Goal: Information Seeking & Learning: Learn about a topic

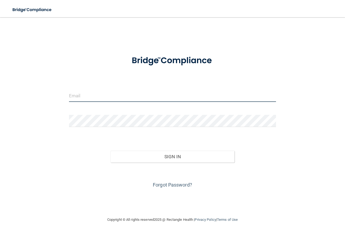
click at [143, 95] on input "email" at bounding box center [172, 96] width 207 height 12
type input "[EMAIL_ADDRESS][DOMAIN_NAME]"
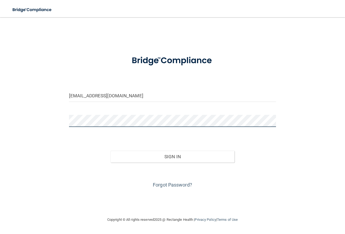
click at [111, 151] on button "Sign In" at bounding box center [173, 157] width 124 height 12
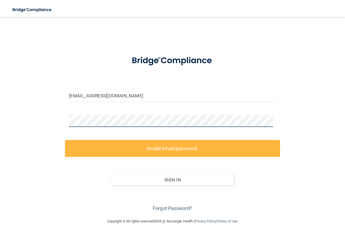
click at [38, 108] on div "johanavaldez9997@gmail.com Invalid email/password. You don't have permission to…" at bounding box center [173, 118] width 324 height 190
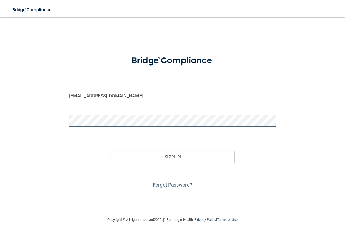
click at [111, 151] on button "Sign In" at bounding box center [173, 157] width 124 height 12
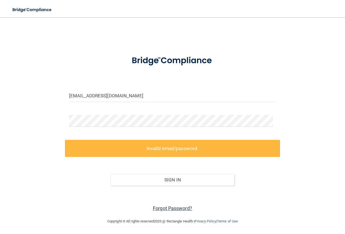
click at [185, 207] on link "Forgot Password?" at bounding box center [172, 208] width 39 height 6
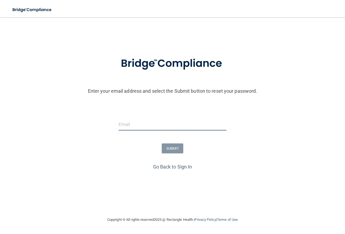
click at [178, 130] on input "email" at bounding box center [173, 124] width 108 height 12
type input "[EMAIL_ADDRESS][DOMAIN_NAME]"
click at [167, 147] on button "SUBMIT" at bounding box center [173, 148] width 22 height 10
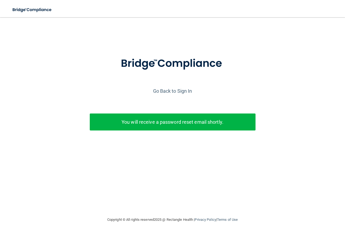
click at [198, 123] on p "You will receive a password reset email shortly." at bounding box center [173, 122] width 158 height 9
click at [156, 89] on link "Go Back to Sign In" at bounding box center [172, 91] width 39 height 6
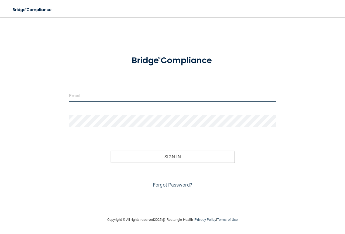
click at [99, 96] on input "email" at bounding box center [172, 96] width 207 height 12
type input "[EMAIL_ADDRESS][DOMAIN_NAME]"
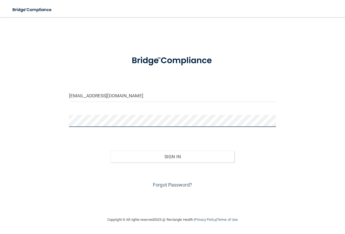
click at [111, 151] on button "Sign In" at bounding box center [173, 157] width 124 height 12
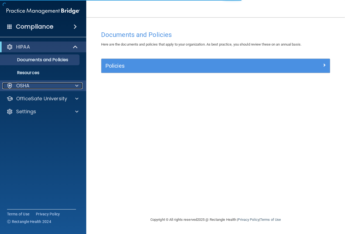
click at [77, 84] on span at bounding box center [76, 86] width 3 height 6
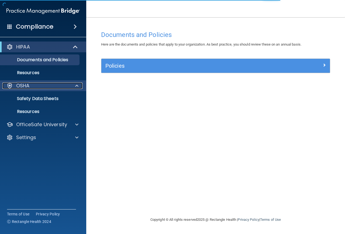
click at [77, 84] on span at bounding box center [76, 86] width 3 height 6
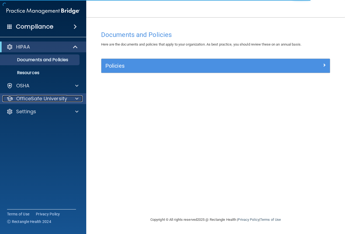
click at [74, 98] on div at bounding box center [75, 98] width 13 height 6
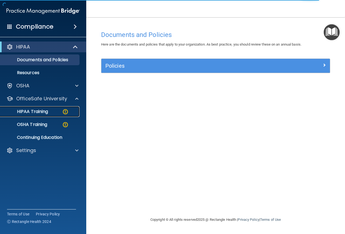
click at [59, 109] on div "HIPAA Training" at bounding box center [41, 111] width 74 height 5
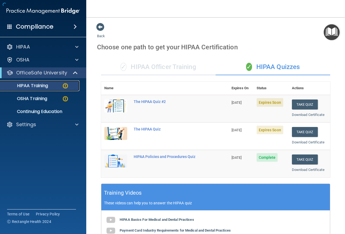
click at [60, 85] on div "HIPAA Training" at bounding box center [41, 85] width 74 height 5
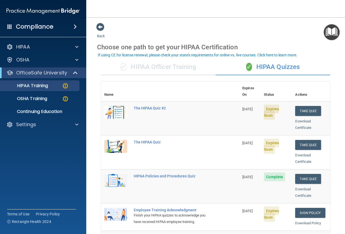
click at [164, 64] on div "✓ HIPAA Officer Training" at bounding box center [158, 67] width 115 height 16
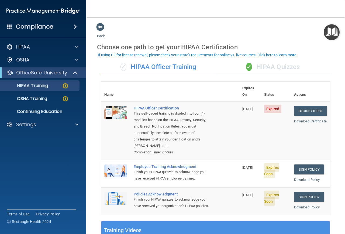
click at [260, 68] on div "✓ HIPAA Quizzes" at bounding box center [273, 67] width 115 height 16
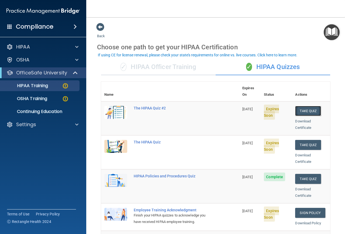
click at [305, 106] on button "Take Quiz" at bounding box center [308, 111] width 26 height 10
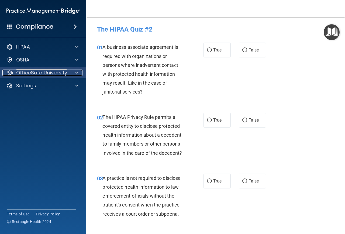
click at [74, 72] on div at bounding box center [75, 73] width 13 height 6
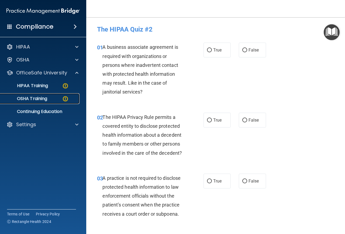
click at [63, 98] on img at bounding box center [65, 98] width 7 height 7
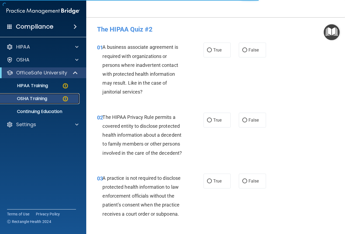
click at [68, 98] on img at bounding box center [65, 98] width 7 height 7
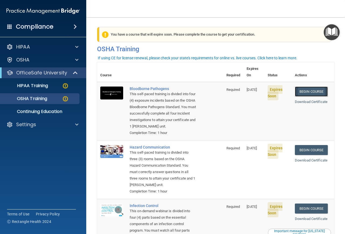
click at [314, 87] on link "Begin Course" at bounding box center [311, 92] width 33 height 10
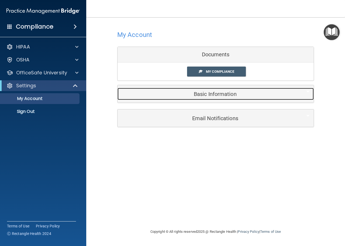
click at [207, 97] on h5 "Basic Information" at bounding box center [208, 94] width 172 height 6
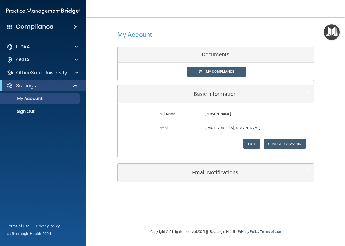
click at [235, 180] on div "Email Notifications" at bounding box center [216, 173] width 196 height 18
click at [75, 61] on span at bounding box center [76, 60] width 3 height 6
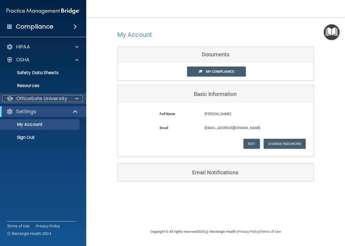
click at [58, 98] on p "OfficeSafe University" at bounding box center [41, 98] width 51 height 6
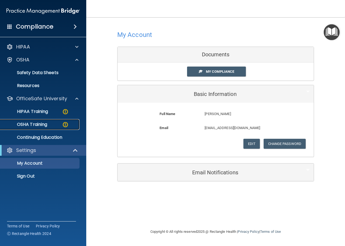
click at [62, 123] on img at bounding box center [65, 124] width 7 height 7
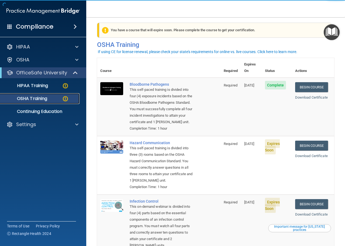
scroll to position [6, 0]
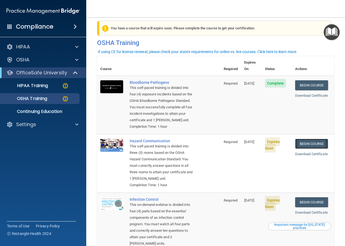
click at [307, 143] on link "Begin Course" at bounding box center [311, 144] width 33 height 10
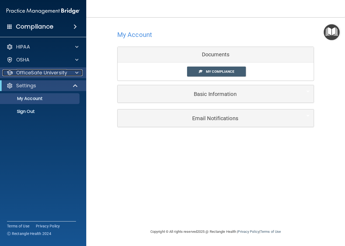
click at [74, 70] on div at bounding box center [75, 73] width 13 height 6
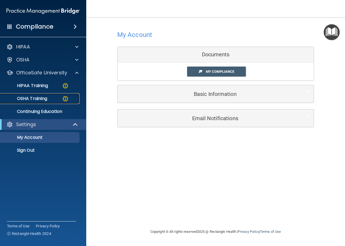
click at [63, 98] on img at bounding box center [65, 98] width 7 height 7
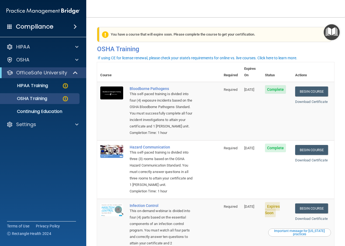
click at [10, 25] on span at bounding box center [9, 26] width 5 height 5
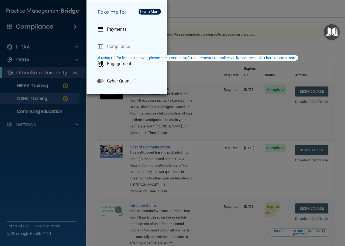
click at [10, 27] on div "Take me to: Payments Compliance Engagement Cyber Quant" at bounding box center [172, 123] width 345 height 246
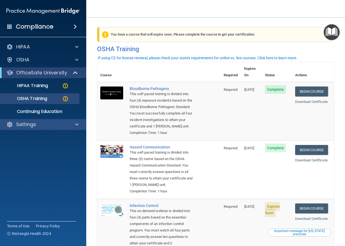
click at [75, 121] on div "Settings" at bounding box center [43, 124] width 87 height 11
click at [79, 122] on div at bounding box center [75, 124] width 13 height 6
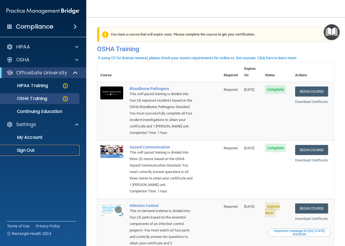
click at [39, 150] on p "Sign Out" at bounding box center [41, 150] width 74 height 5
